Goal: Information Seeking & Learning: Learn about a topic

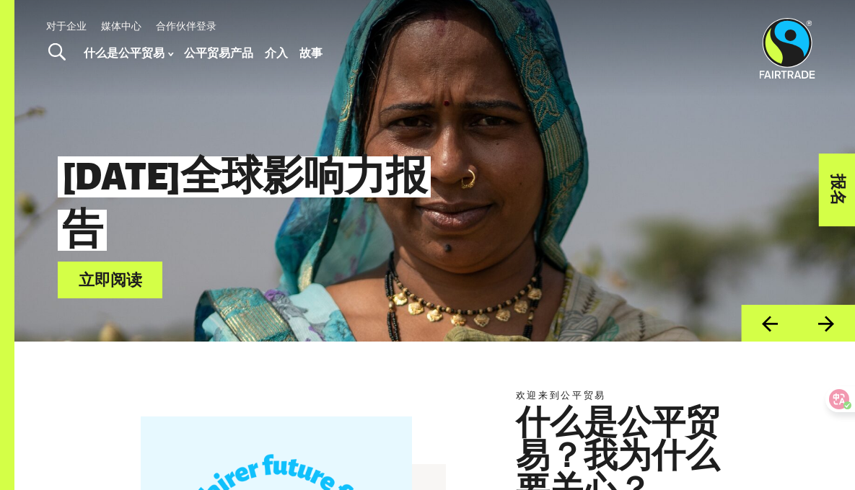
click at [396, 177] on font "2025年全球影响力报告" at bounding box center [244, 204] width 365 height 94
click at [345, 196] on font "2025年全球影响力报告" at bounding box center [244, 204] width 365 height 94
click at [313, 197] on font "2025年全球影响力报告" at bounding box center [244, 204] width 365 height 94
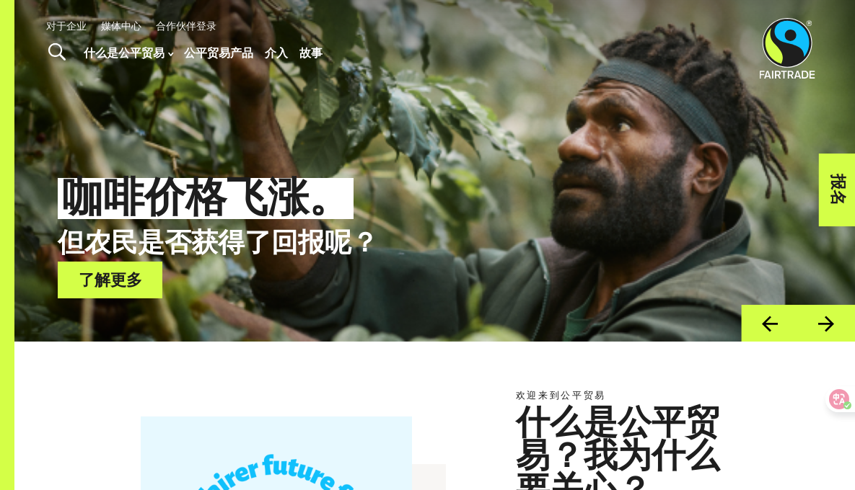
click at [137, 285] on font "了解更多" at bounding box center [110, 281] width 63 height 16
